Goal: Communication & Community: Ask a question

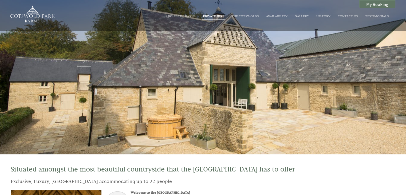
click at [218, 16] on link "Private Hire" at bounding box center [213, 16] width 21 height 4
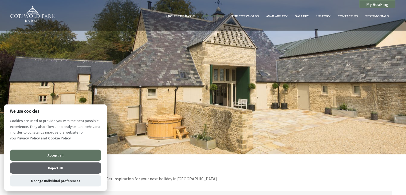
click at [55, 154] on button "Accept all" at bounding box center [55, 155] width 91 height 11
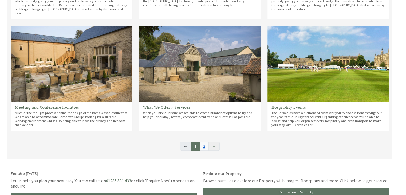
scroll to position [294, 0]
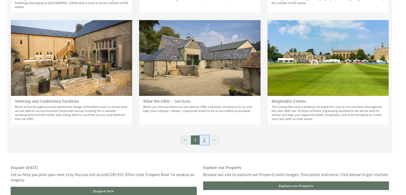
click at [205, 135] on link "2" at bounding box center [204, 139] width 9 height 9
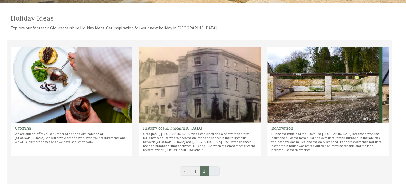
scroll to position [160, 0]
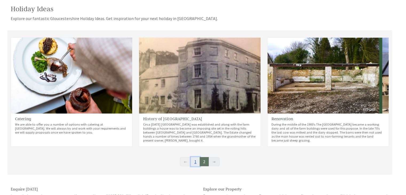
click at [195, 163] on link "1" at bounding box center [195, 161] width 9 height 9
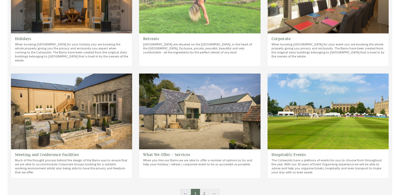
scroll to position [187, 0]
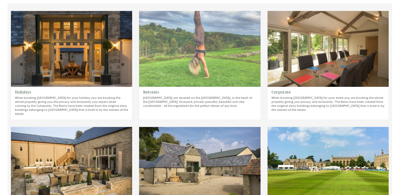
click at [205, 62] on img at bounding box center [199, 49] width 121 height 76
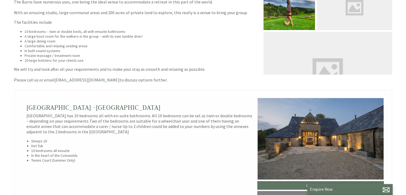
scroll to position [267, 0]
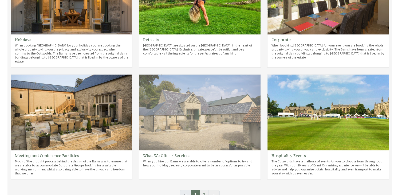
scroll to position [241, 0]
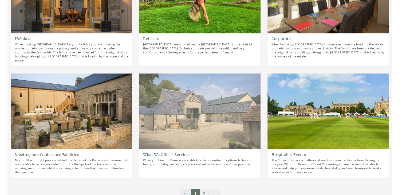
click at [181, 110] on img at bounding box center [199, 111] width 121 height 76
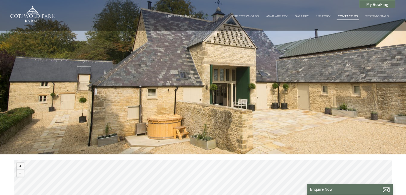
click at [352, 16] on link "Contact Us" at bounding box center [348, 16] width 20 height 4
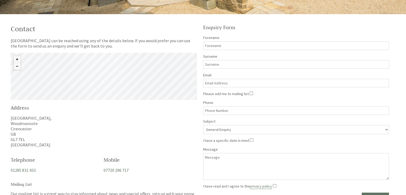
scroll to position [134, 0]
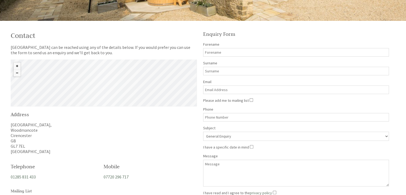
click at [228, 50] on input "Forename" at bounding box center [296, 52] width 186 height 9
type input "chelsie"
type input "Sellicks"
type input "chelsie.strange@icloud.com"
click at [216, 117] on input "Phone" at bounding box center [296, 117] width 186 height 9
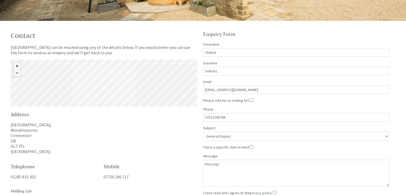
type input "07511040768"
click at [225, 133] on select "General Enquiry Cotswold Park Barns" at bounding box center [296, 136] width 186 height 9
click at [203, 132] on select "General Enquiry Cotswold Park Barns" at bounding box center [296, 136] width 186 height 9
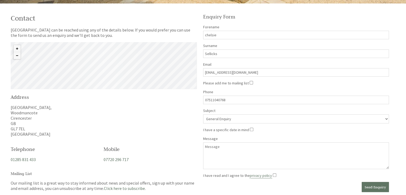
scroll to position [160, 0]
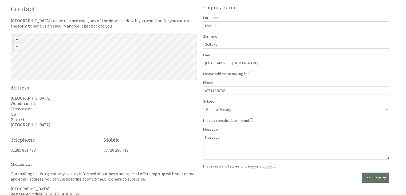
click at [251, 118] on input "I have a specific date in mind" at bounding box center [251, 119] width 3 height 3
checkbox input "true"
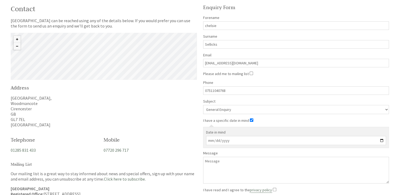
click at [220, 138] on input "Date in mind" at bounding box center [296, 140] width 180 height 9
click at [207, 136] on input "Date in mind" at bounding box center [296, 140] width 180 height 9
click at [209, 139] on input "Date in mind" at bounding box center [296, 140] width 180 height 9
click at [383, 139] on input "Date in mind" at bounding box center [296, 140] width 180 height 9
type input "2025-11-22"
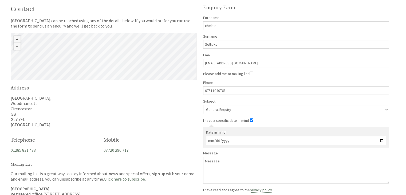
click at [218, 160] on textarea "Message" at bounding box center [296, 170] width 186 height 27
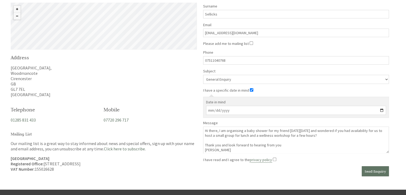
scroll to position [214, 0]
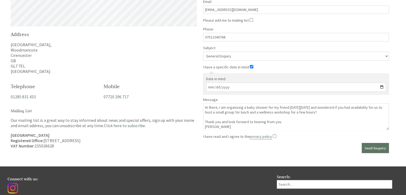
type textarea "Hi there, I am organising a baby shower for my friend on Saturday 22nd November…"
click at [273, 134] on input "I have read and I agree to the privacy policy" at bounding box center [274, 135] width 3 height 3
checkbox input "true"
click at [374, 148] on button "Send Enquiry" at bounding box center [375, 148] width 27 height 10
